Goal: Task Accomplishment & Management: Manage account settings

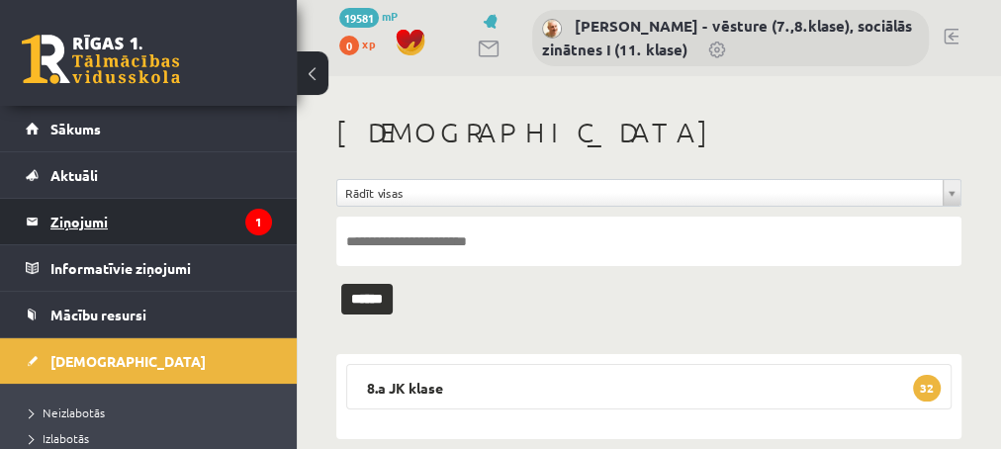
click at [103, 217] on legend "Ziņojumi 1" at bounding box center [160, 221] width 221 height 45
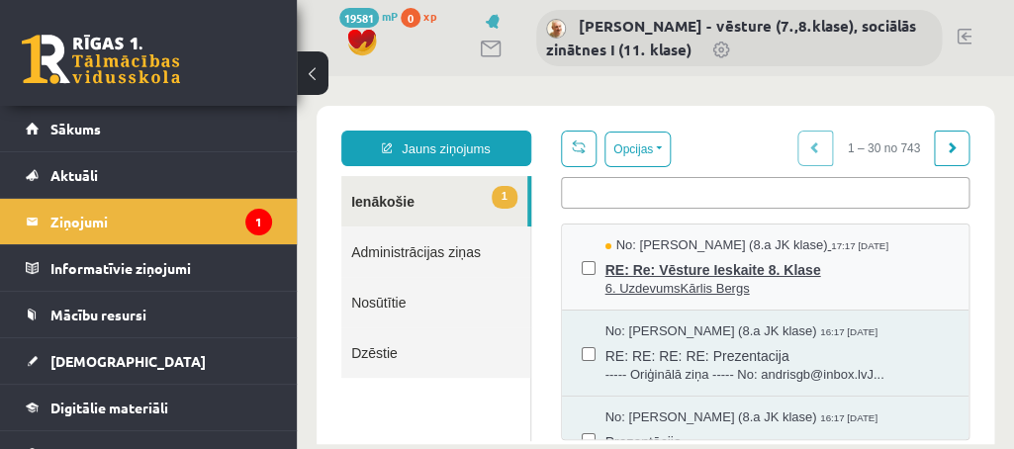
click at [675, 266] on span "RE: Re: Vēsture Ieskaite 8. Klase" at bounding box center [776, 267] width 343 height 25
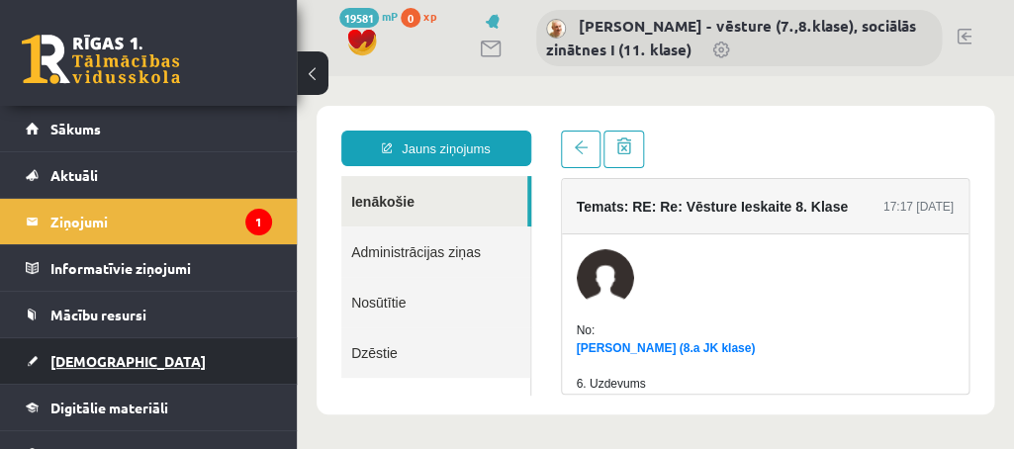
click at [81, 361] on span "[DEMOGRAPHIC_DATA]" at bounding box center [127, 361] width 155 height 18
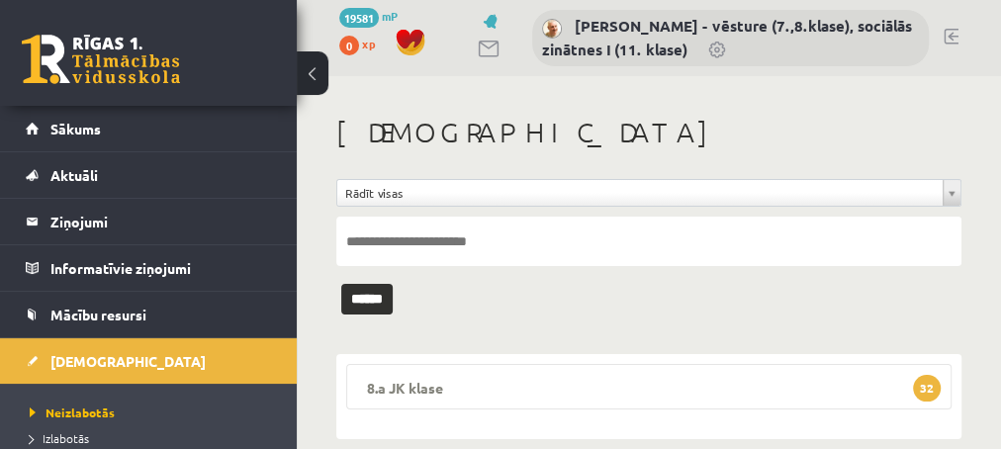
click at [928, 380] on span "32" at bounding box center [927, 388] width 28 height 27
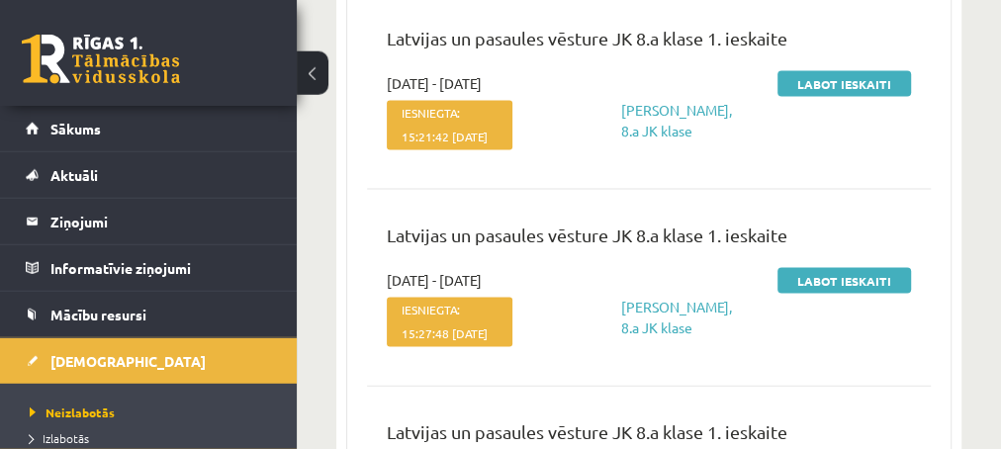
scroll to position [6194, 0]
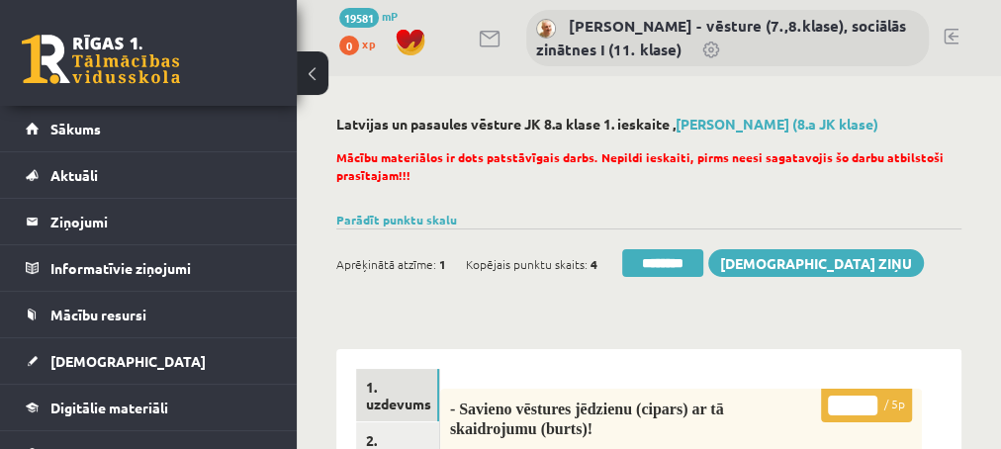
drag, startPoint x: 414, startPoint y: 405, endPoint x: 417, endPoint y: 394, distance: 12.2
click at [413, 405] on link "1. uzdevums" at bounding box center [397, 395] width 83 height 53
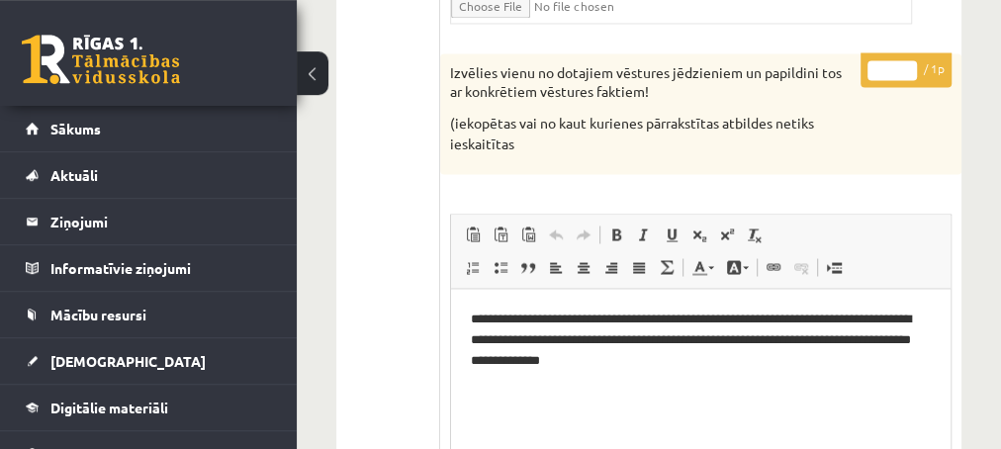
scroll to position [1815, 0]
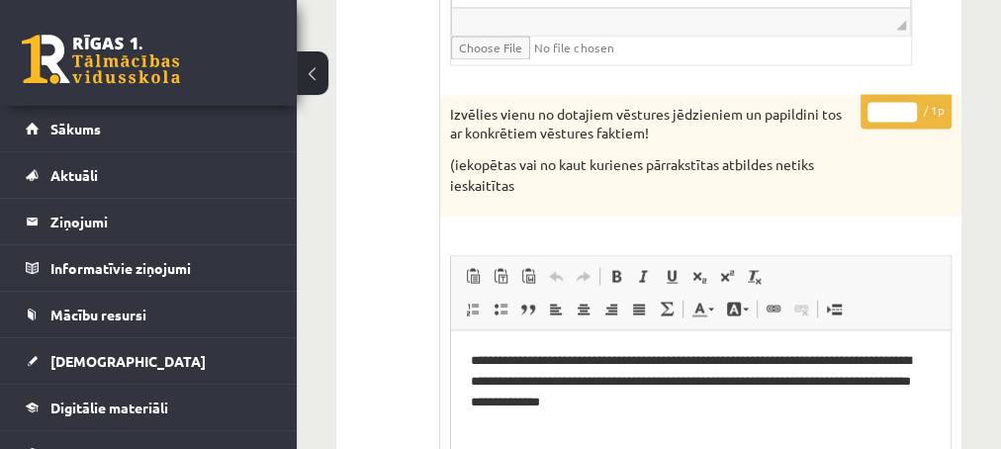
type input "*"
click at [905, 102] on input "*" at bounding box center [891, 112] width 49 height 20
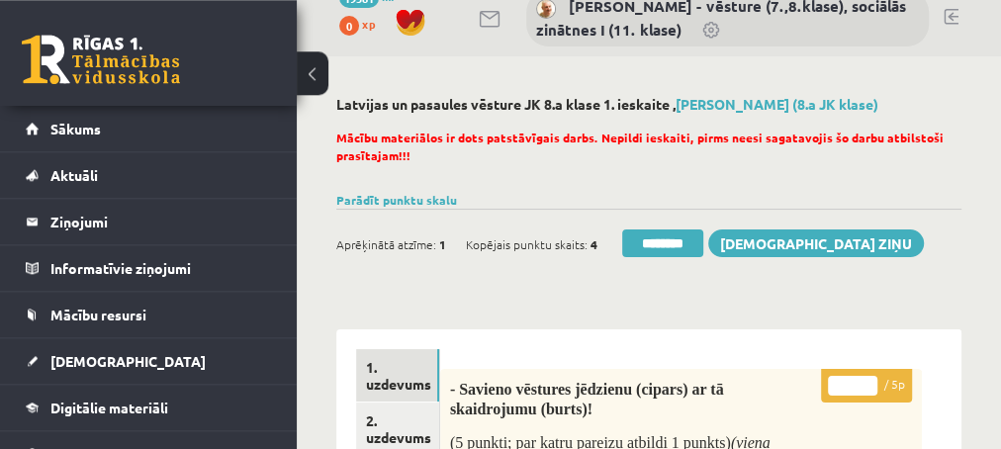
scroll to position [0, 0]
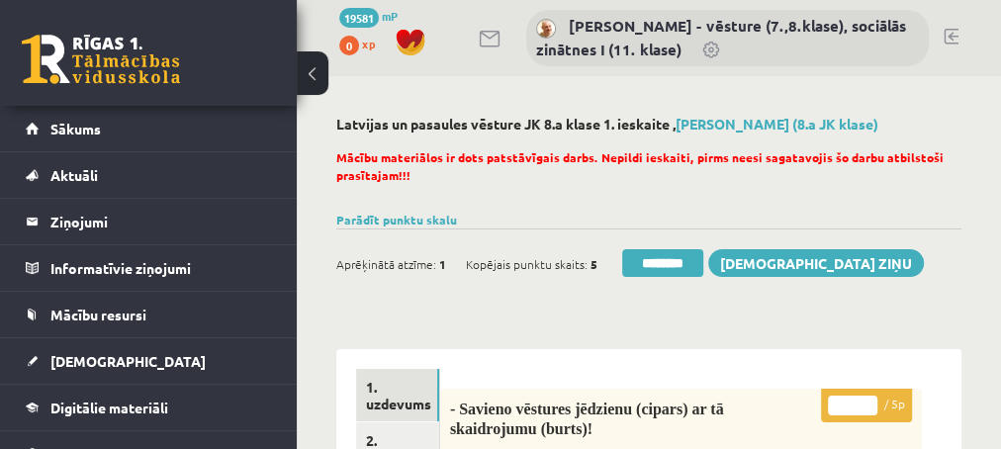
type input "*"
click at [862, 397] on input "*" at bounding box center [852, 406] width 49 height 20
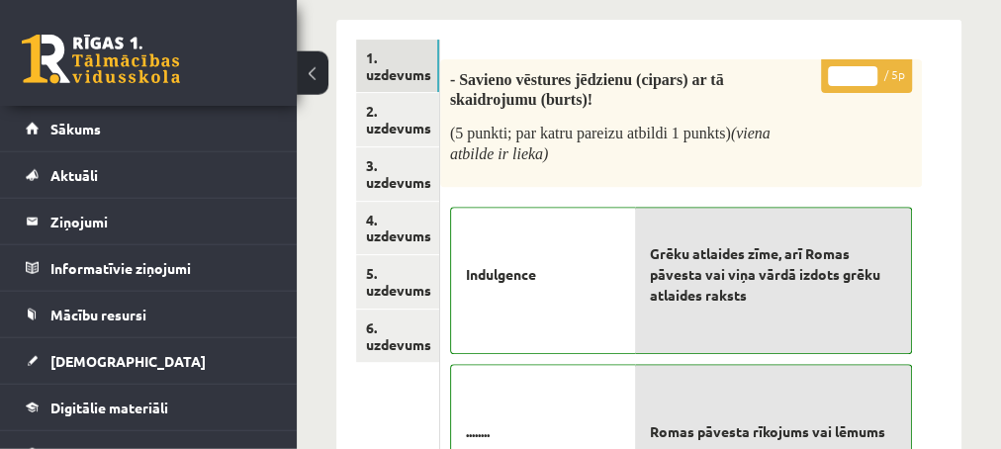
scroll to position [320, 0]
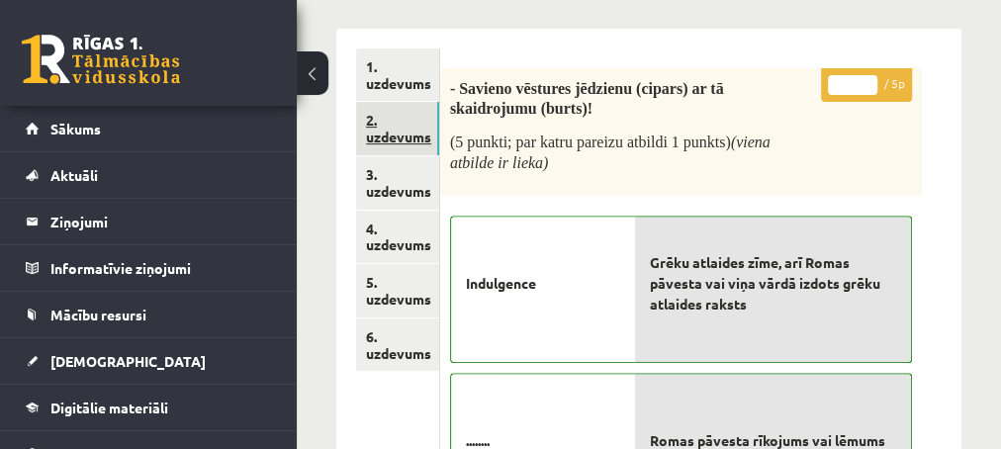
click at [388, 133] on link "2. uzdevums" at bounding box center [397, 128] width 83 height 53
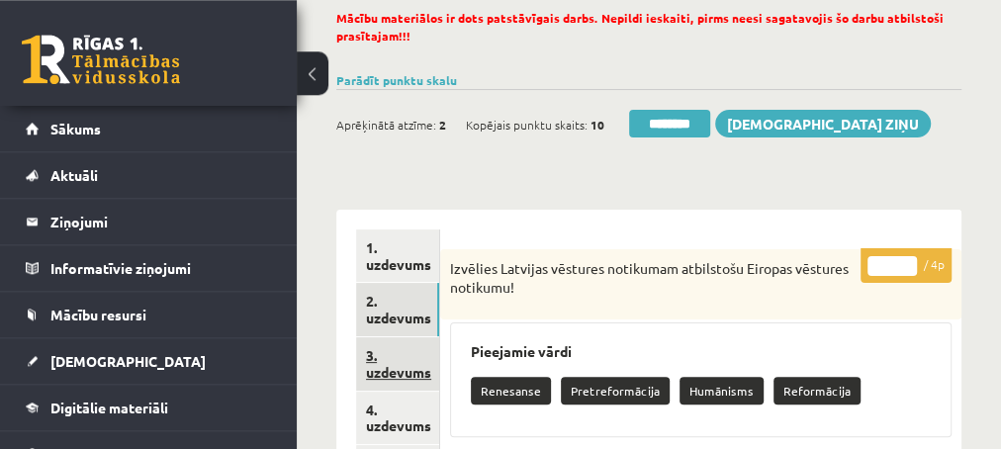
scroll to position [214, 0]
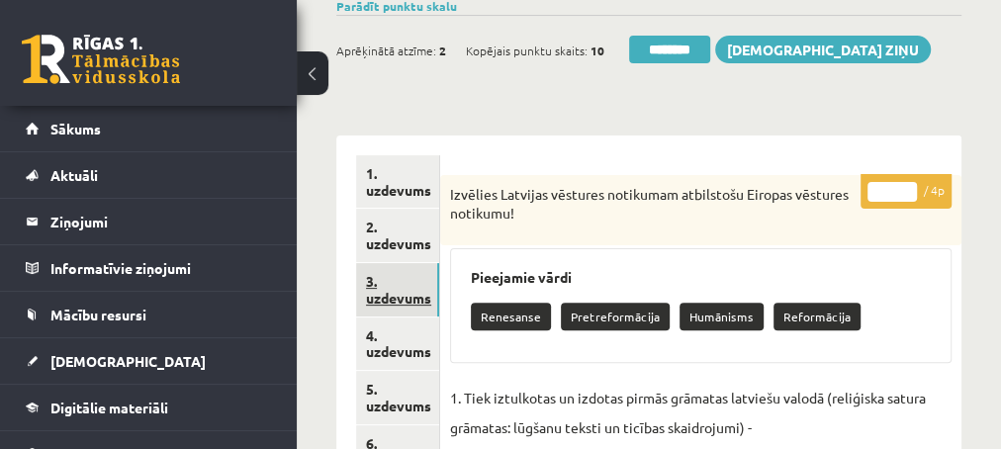
click at [398, 303] on link "3. uzdevums" at bounding box center [397, 289] width 83 height 53
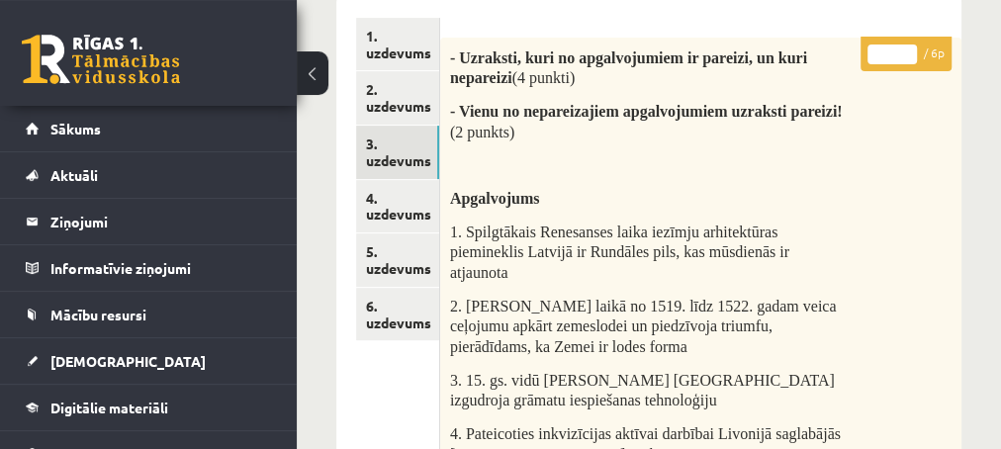
scroll to position [320, 0]
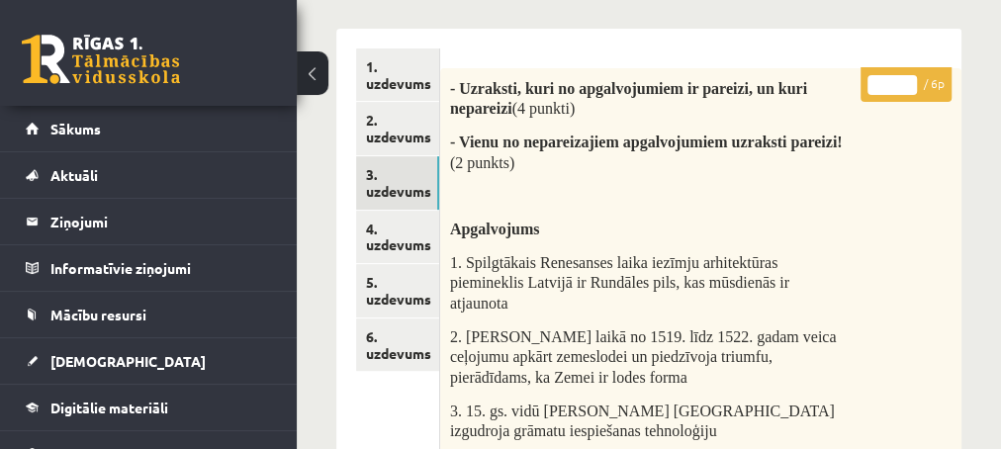
type input "*"
click at [906, 80] on input "*" at bounding box center [891, 85] width 49 height 20
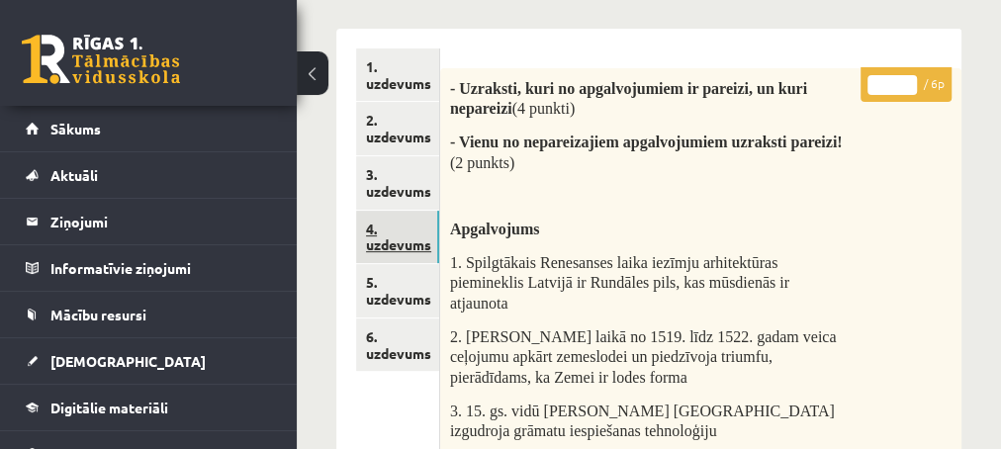
click at [390, 247] on link "4. uzdevums" at bounding box center [397, 237] width 83 height 53
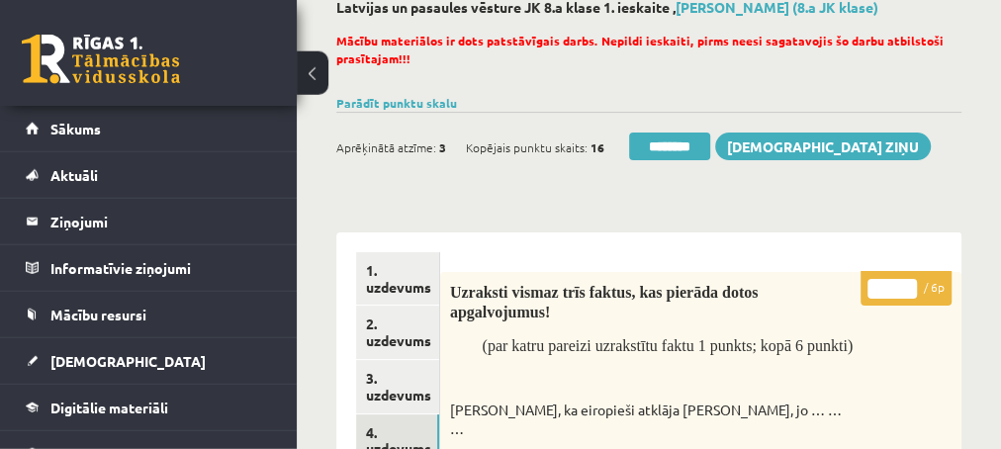
scroll to position [107, 0]
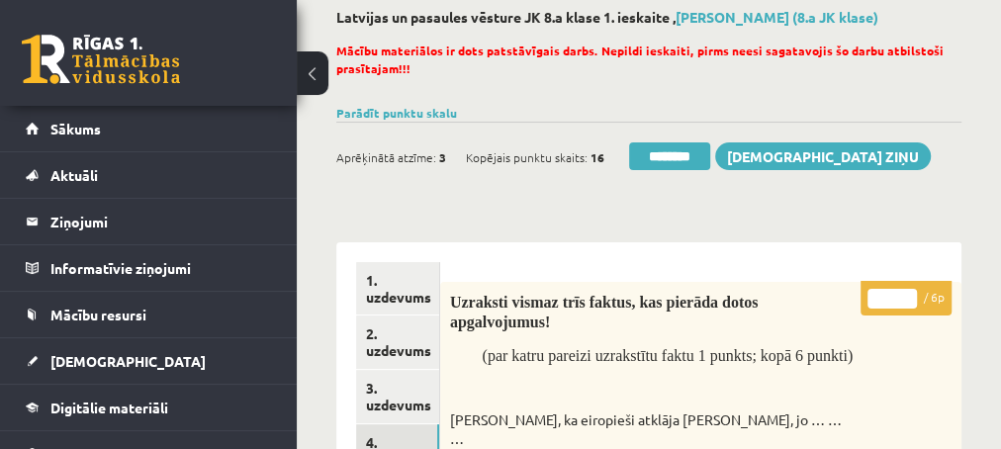
type input "*"
click at [907, 293] on input "*" at bounding box center [891, 299] width 49 height 20
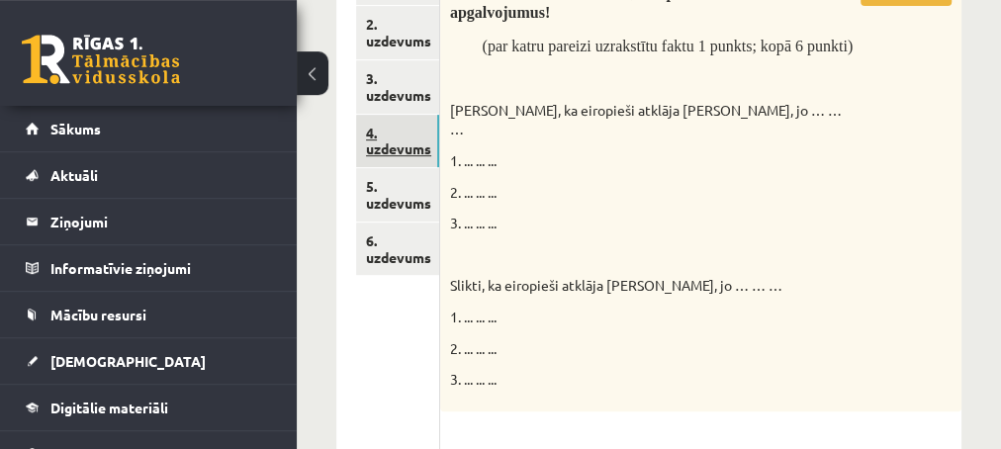
scroll to position [427, 0]
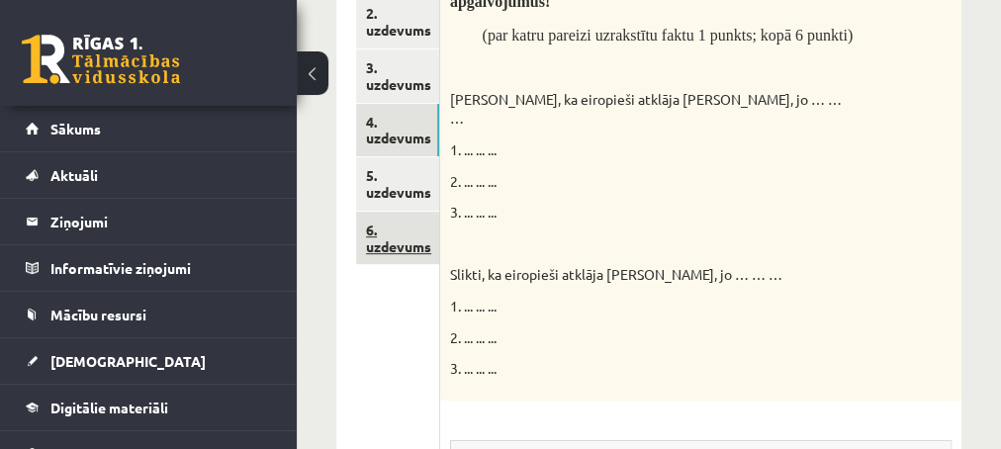
click at [383, 240] on link "6. uzdevums" at bounding box center [397, 238] width 83 height 53
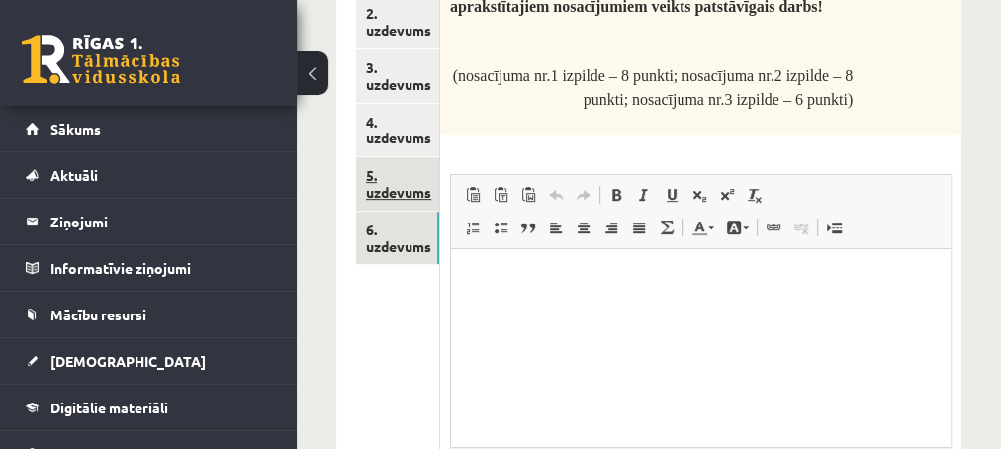
scroll to position [0, 0]
click at [388, 187] on link "5. uzdevums" at bounding box center [397, 183] width 83 height 53
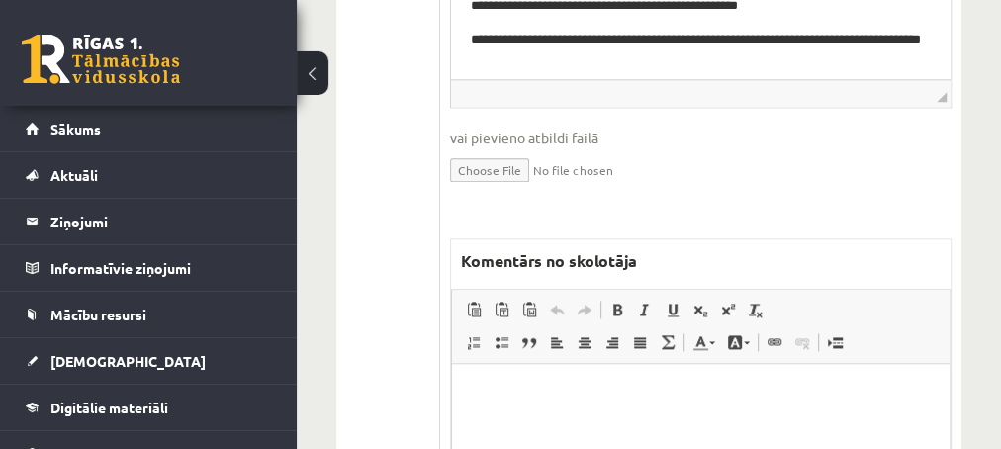
scroll to position [5233, 0]
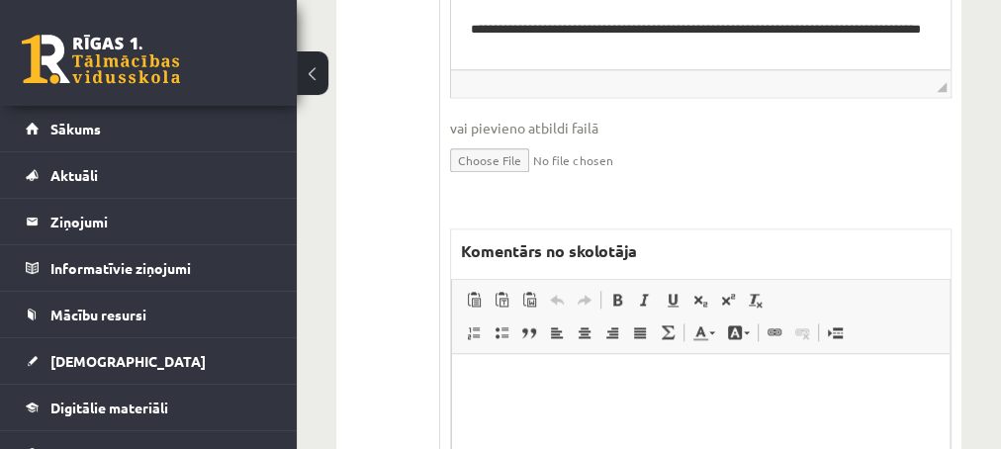
click at [474, 377] on p "Editor, wiswyg-editor-47024956820220-1757954203-197" at bounding box center [700, 384] width 458 height 21
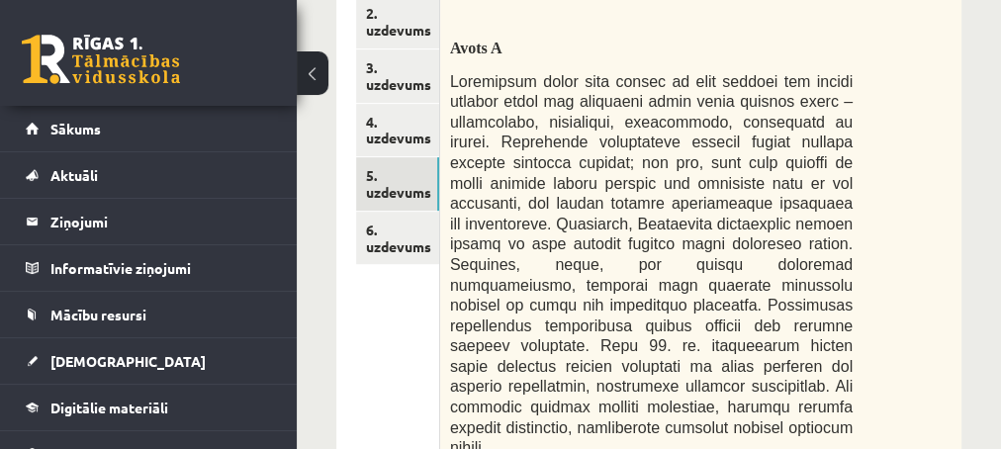
scroll to position [320, 0]
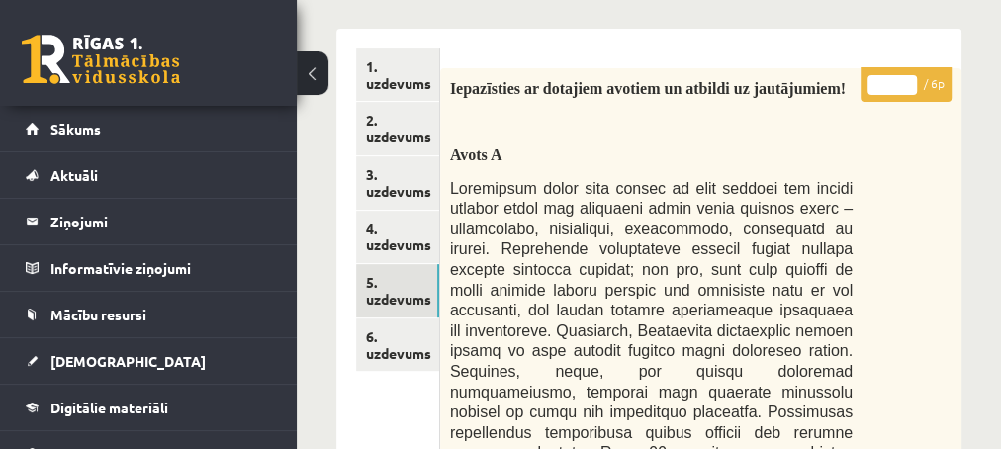
click at [904, 82] on input "*" at bounding box center [891, 85] width 49 height 20
type input "*"
click at [904, 82] on input "*" at bounding box center [891, 85] width 49 height 20
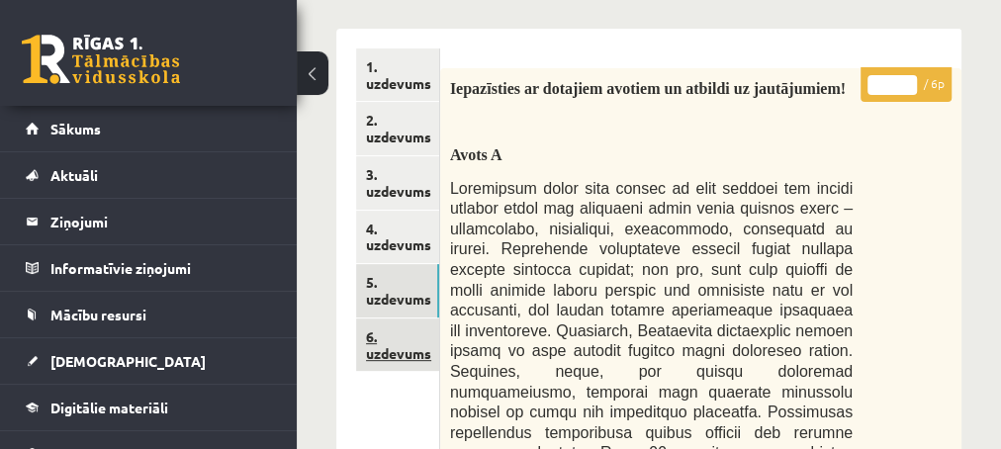
click at [392, 357] on link "6. uzdevums" at bounding box center [397, 344] width 83 height 53
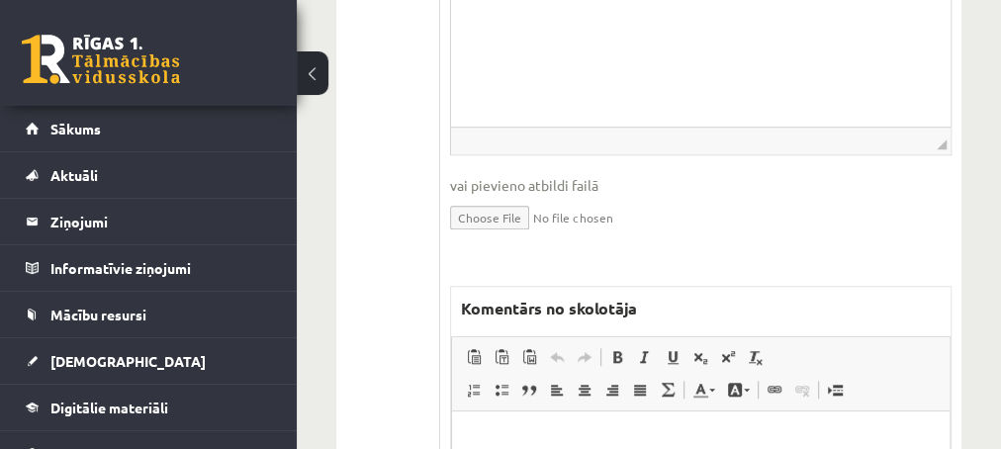
scroll to position [854, 0]
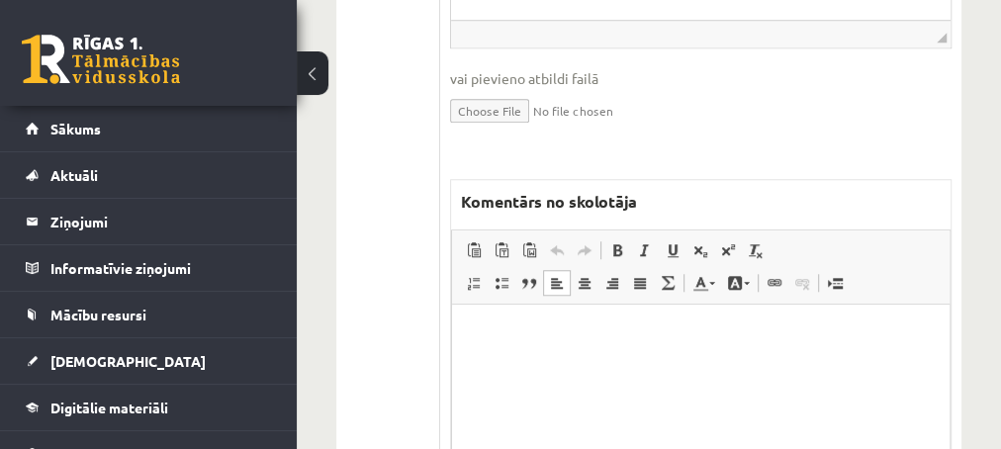
click at [483, 342] on p "Editor, wiswyg-editor-47024937361580-1757954271-40" at bounding box center [700, 334] width 458 height 21
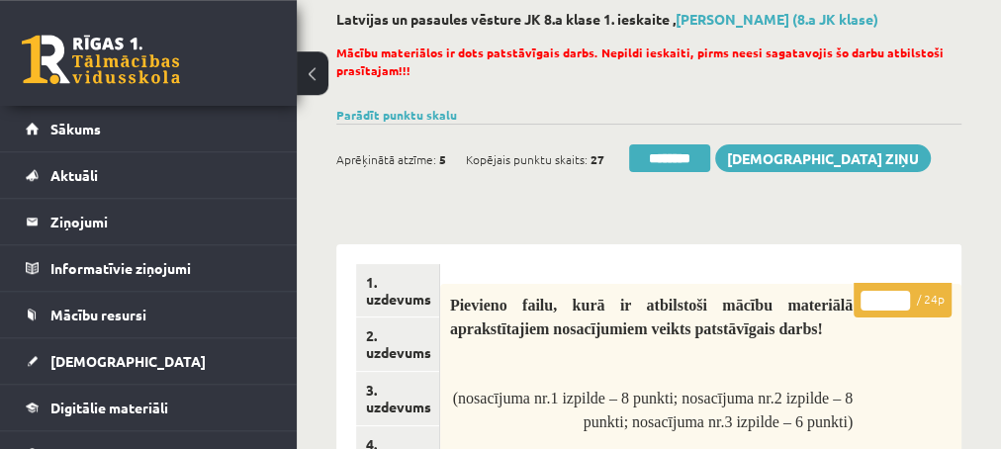
scroll to position [107, 0]
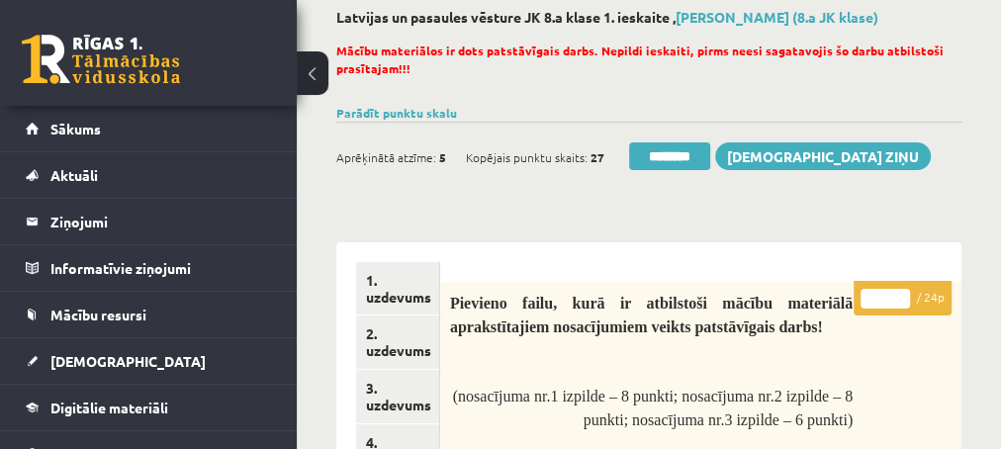
type input "*"
click at [900, 296] on input "*" at bounding box center [884, 299] width 49 height 20
click at [379, 343] on link "2. uzdevums" at bounding box center [397, 341] width 83 height 53
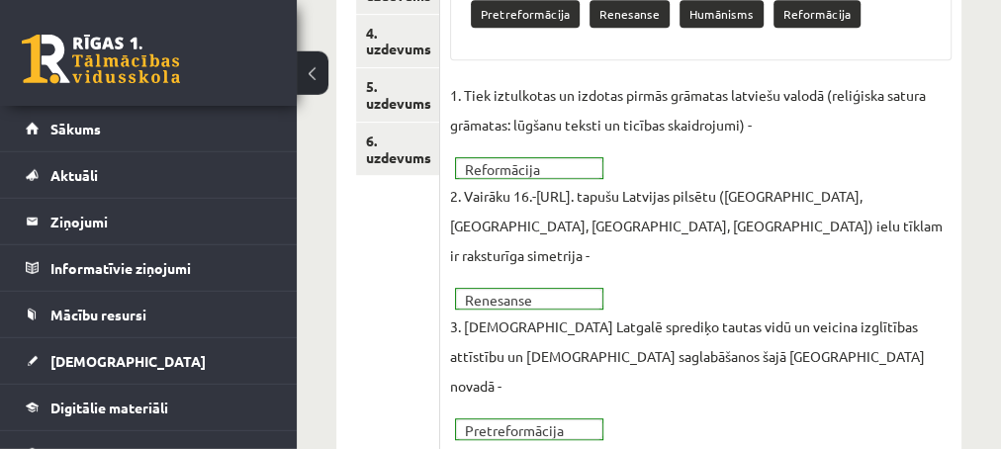
scroll to position [477, 0]
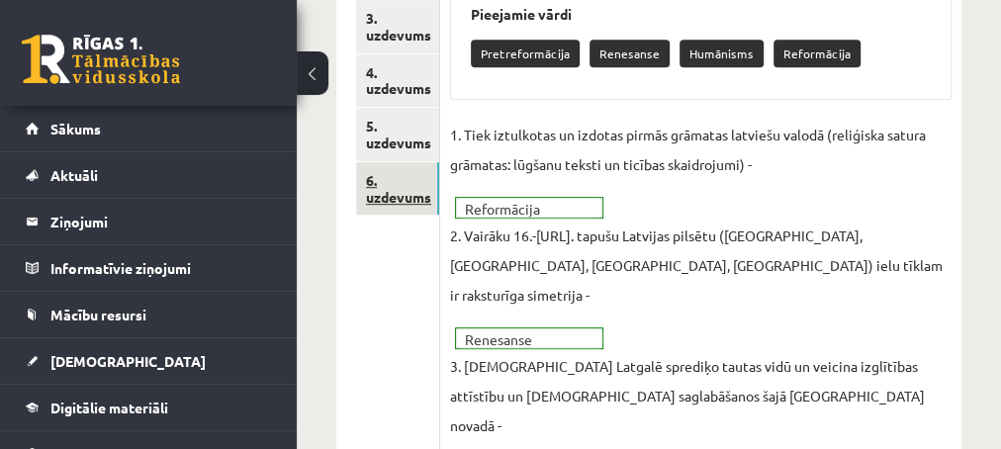
click at [378, 194] on link "6. uzdevums" at bounding box center [397, 188] width 83 height 53
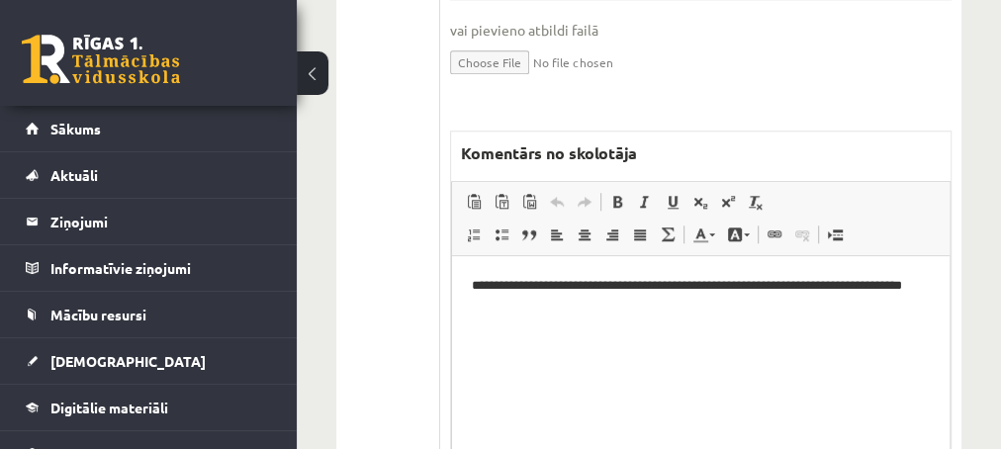
scroll to position [904, 0]
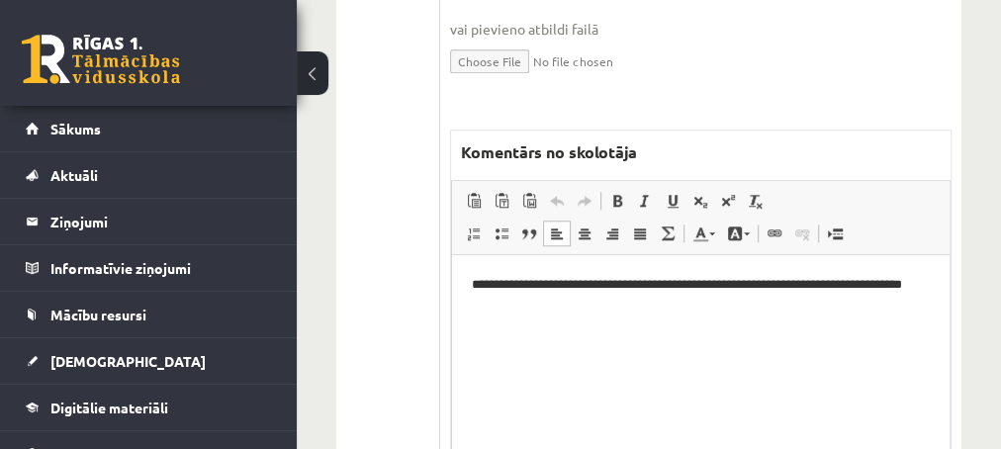
click at [570, 316] on html "**********" at bounding box center [699, 354] width 497 height 198
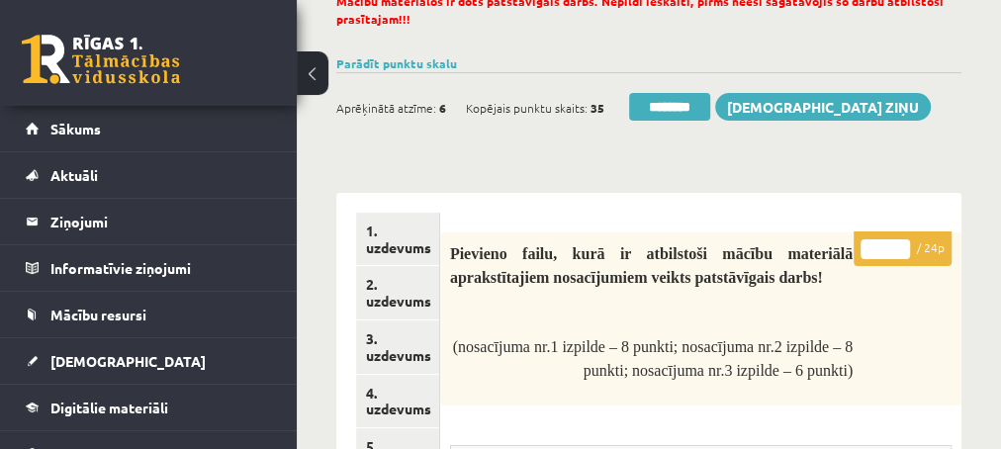
scroll to position [49, 0]
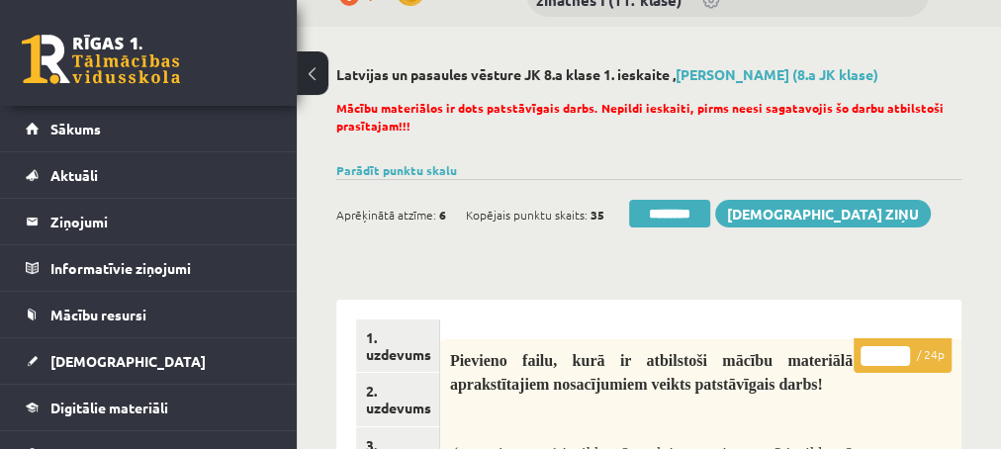
click at [901, 352] on input "**" at bounding box center [884, 356] width 49 height 20
type input "**"
click at [901, 358] on input "**" at bounding box center [884, 356] width 49 height 20
click at [398, 405] on link "2. uzdevums" at bounding box center [397, 399] width 83 height 53
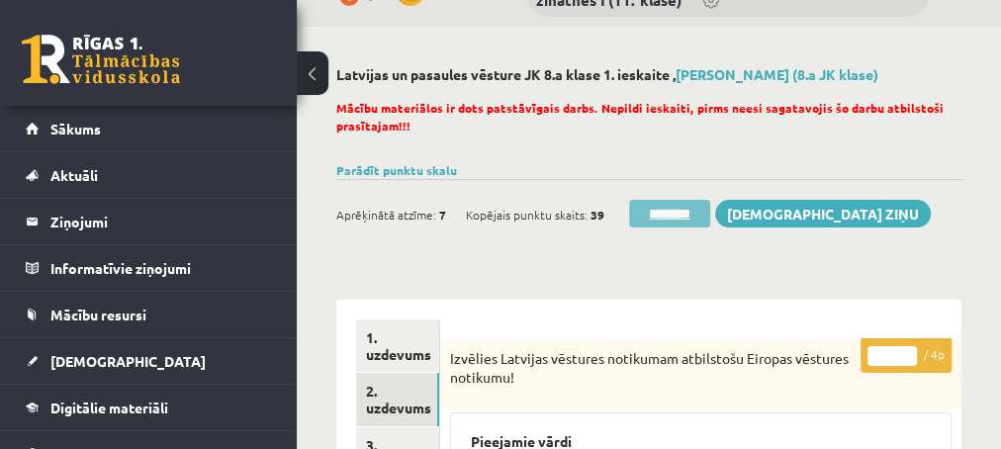
scroll to position [0, 0]
click at [652, 218] on input "********" at bounding box center [669, 214] width 81 height 28
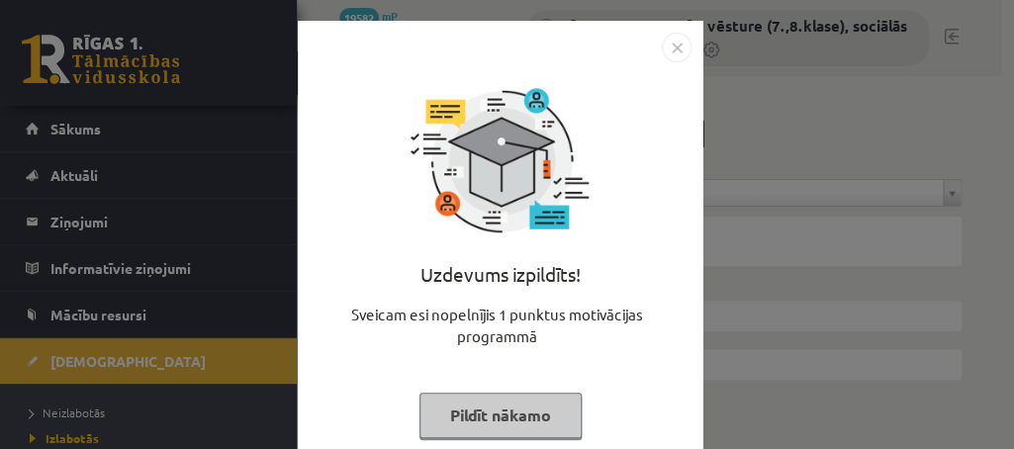
click at [453, 399] on button "Pildīt nākamo" at bounding box center [500, 415] width 162 height 45
